Goal: Task Accomplishment & Management: Complete application form

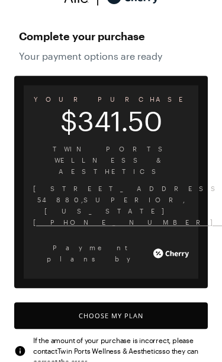
scroll to position [37, 0]
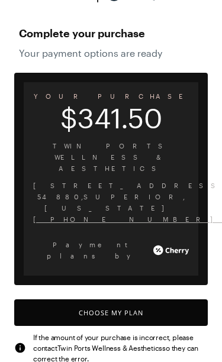
click at [125, 299] on button "Choose My Plan" at bounding box center [110, 312] width 193 height 27
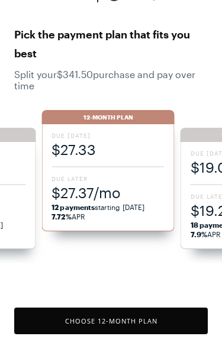
scroll to position [977, 0]
click at [92, 165] on div "Due [DATE] $27.33 Due Later $27.37/mo 12 payments starting [DATE] 7.72% APR" at bounding box center [107, 177] width 132 height 107
click at [123, 319] on button "Choose 12 -Month Plan" at bounding box center [110, 320] width 193 height 27
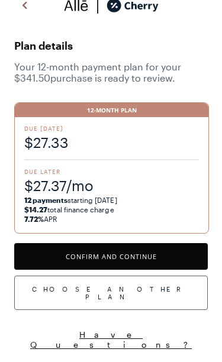
scroll to position [8, 0]
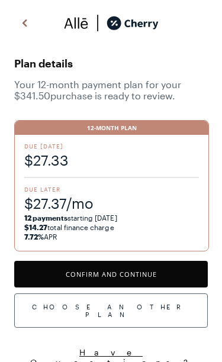
click at [124, 270] on button "Confirm and Continue" at bounding box center [110, 274] width 193 height 27
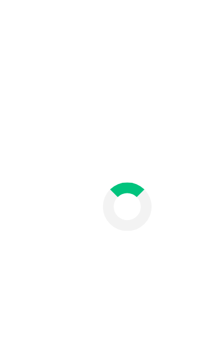
scroll to position [54, 0]
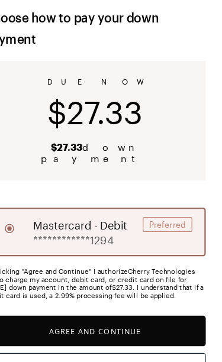
click at [97, 279] on button "Agree and Continue" at bounding box center [110, 289] width 193 height 27
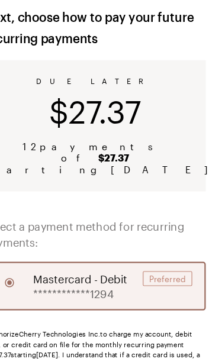
scroll to position [57, 0]
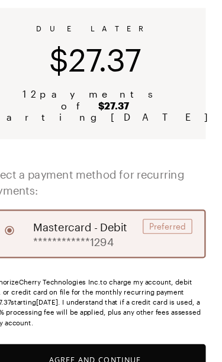
click at [104, 302] on button "Agree and Continue" at bounding box center [110, 314] width 193 height 27
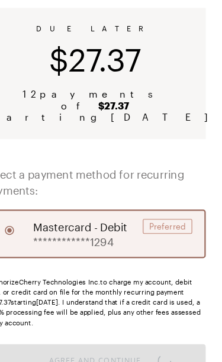
scroll to position [97, 0]
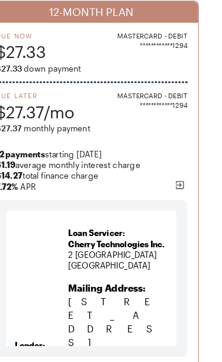
scroll to position [183, 0]
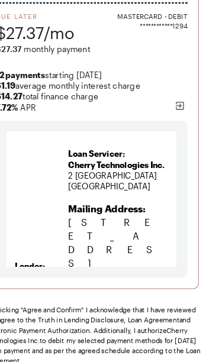
click at [143, 334] on button "Agree and Confirm" at bounding box center [110, 347] width 193 height 27
